Goal: Communication & Community: Ask a question

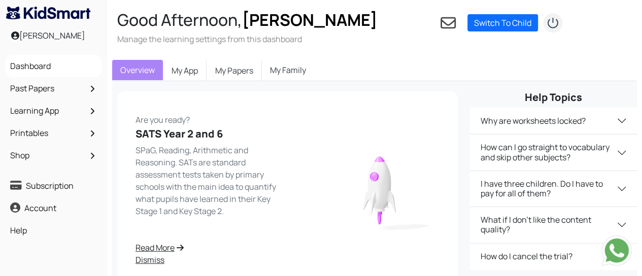
click at [286, 72] on link "My Family" at bounding box center [288, 70] width 52 height 20
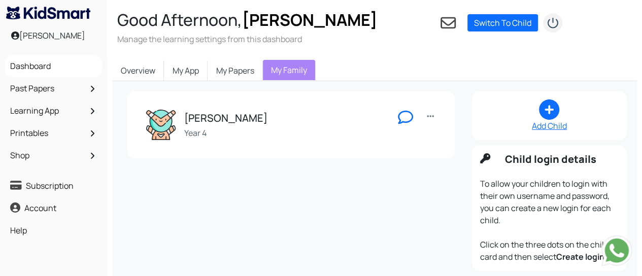
click at [212, 120] on h5 "[PERSON_NAME]" at bounding box center [225, 118] width 83 height 12
click at [409, 115] on icon at bounding box center [405, 117] width 15 height 15
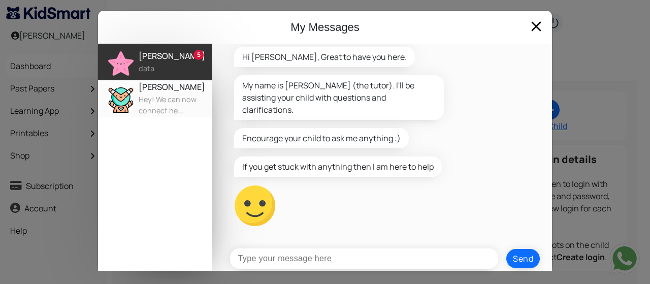
scroll to position [5, 0]
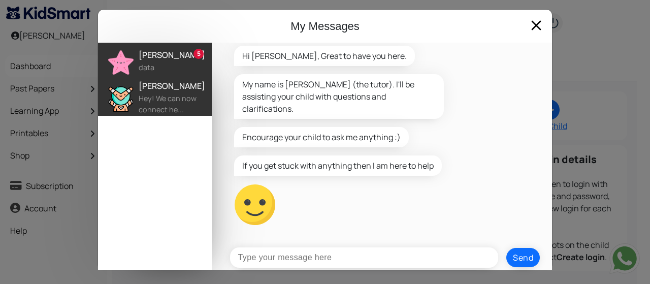
click at [160, 94] on div "Hey! We can now connect he..." at bounding box center [175, 104] width 73 height 22
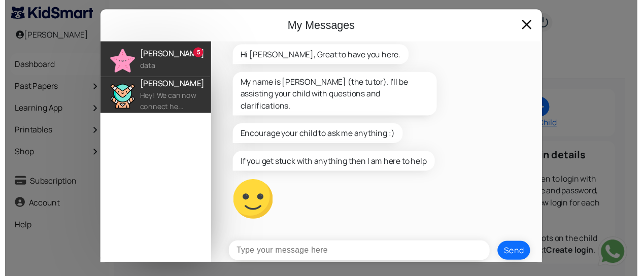
scroll to position [0, 0]
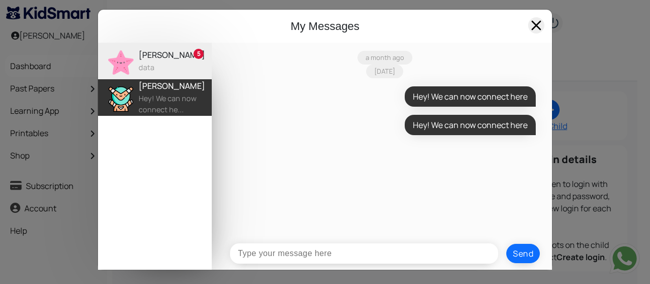
click at [534, 25] on span at bounding box center [536, 25] width 16 height 16
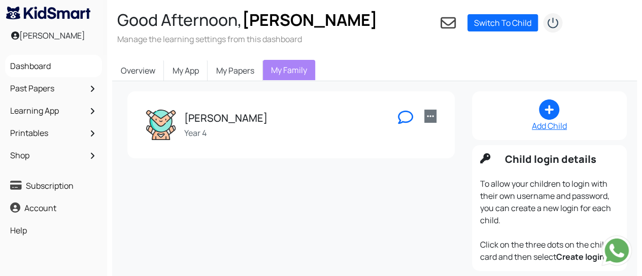
click at [434, 117] on link at bounding box center [430, 116] width 12 height 13
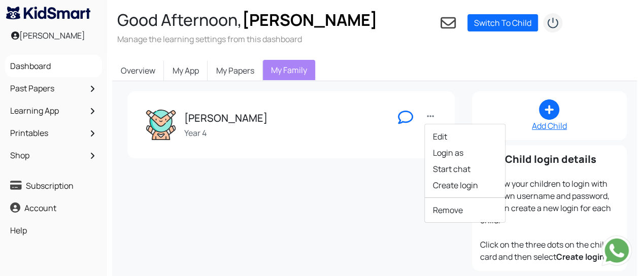
click at [321, 123] on div "[PERSON_NAME] Year 4" at bounding box center [266, 125] width 240 height 30
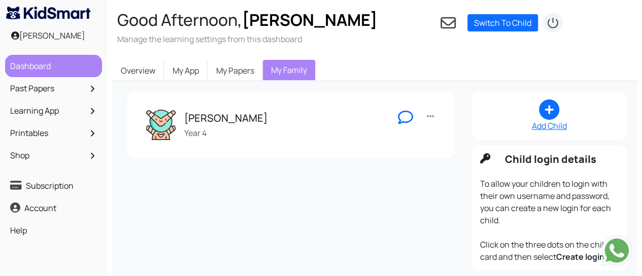
click at [37, 68] on link "Dashboard" at bounding box center [54, 65] width 92 height 17
